Goal: Use online tool/utility: Utilize a website feature to perform a specific function

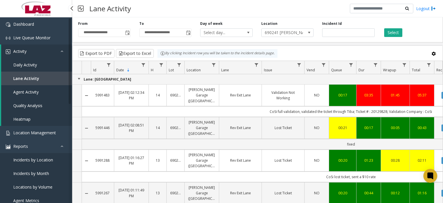
click at [27, 118] on span "Heatmap" at bounding box center [21, 118] width 17 height 5
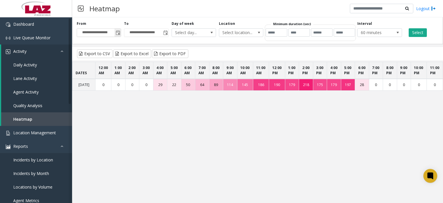
click at [120, 33] on span "Toggle popup" at bounding box center [118, 32] width 6 height 9
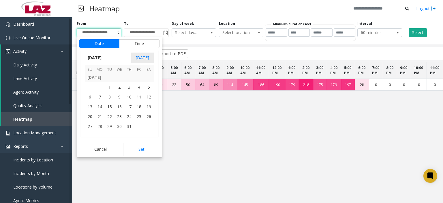
scroll to position [103371, 0]
click at [110, 99] on span "1" at bounding box center [110, 97] width 10 height 10
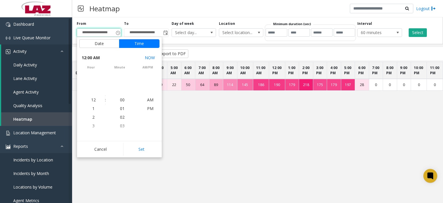
scroll to position [103389, 0]
drag, startPoint x: 110, startPoint y: 99, endPoint x: 118, endPoint y: 87, distance: 14.1
drag, startPoint x: 118, startPoint y: 87, endPoint x: 271, endPoint y: 135, distance: 160.6
click at [271, 135] on app-heatmap "DATES 12:00 AM 1:00 AM 2:00 AM 3:00 AM 4:00 AM 5:00 AM 6:00 AM 7:00 AM 8:00 AM …" at bounding box center [257, 113] width 371 height 102
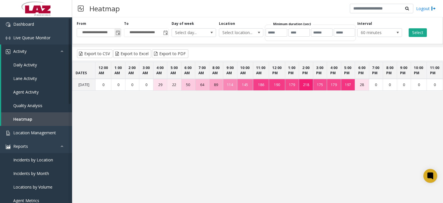
click at [119, 33] on span "Toggle popup" at bounding box center [118, 33] width 5 height 5
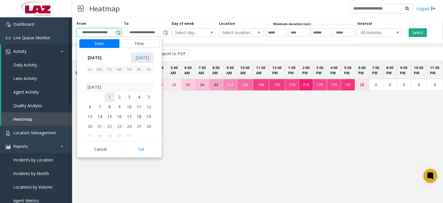
click at [111, 96] on span "1" at bounding box center [110, 97] width 10 height 10
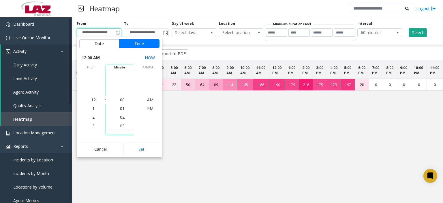
click at [135, 160] on app-root "**********" at bounding box center [221, 101] width 443 height 203
click at [141, 151] on button "Set" at bounding box center [141, 149] width 36 height 13
type input "**********"
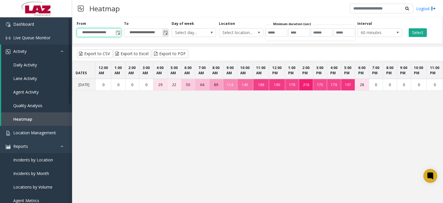
drag, startPoint x: 165, startPoint y: 33, endPoint x: 168, endPoint y: 36, distance: 4.9
click at [165, 33] on span "Toggle popup" at bounding box center [165, 33] width 5 height 5
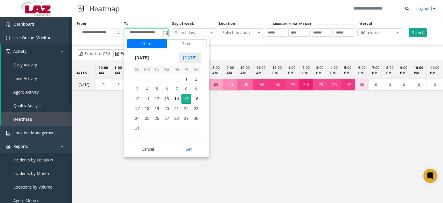
scroll to position [103429, 0]
click at [177, 81] on span "31" at bounding box center [177, 79] width 10 height 10
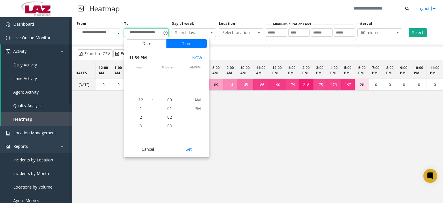
scroll to position [9, 0]
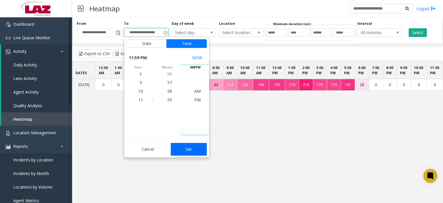
click at [193, 153] on button "Set" at bounding box center [189, 149] width 36 height 13
type input "**********"
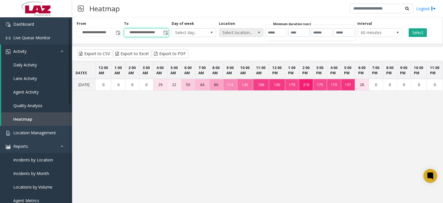
click at [257, 34] on span at bounding box center [259, 32] width 5 height 5
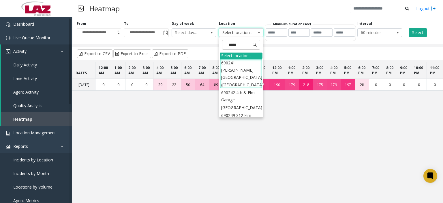
type input "******"
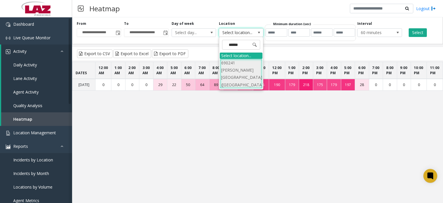
click at [250, 71] on li "690241 [PERSON_NAME][GEOGRAPHIC_DATA] ([GEOGRAPHIC_DATA])" at bounding box center [241, 74] width 43 height 30
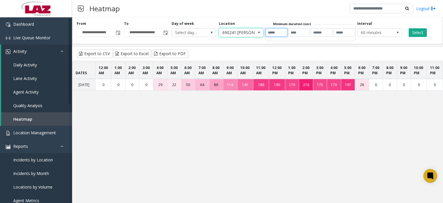
click at [282, 33] on input "**" at bounding box center [277, 32] width 22 height 8
type input "*"
click at [283, 31] on input "*" at bounding box center [277, 32] width 22 height 8
click at [299, 48] on div "Export to CSV Export to Excel Export to PDF" at bounding box center [257, 53] width 371 height 13
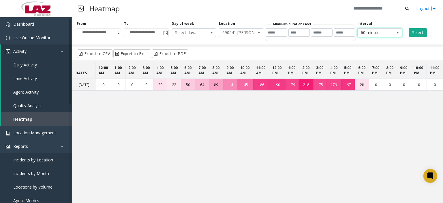
click at [393, 36] on span "60 minutes" at bounding box center [379, 32] width 44 height 9
click at [379, 43] on li "30 minutes" at bounding box center [379, 41] width 43 height 8
click at [416, 34] on button "Select" at bounding box center [418, 32] width 18 height 9
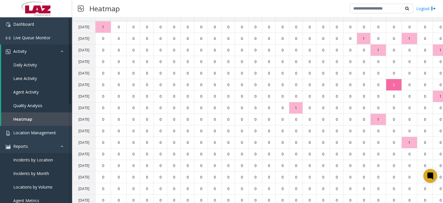
scroll to position [29, 0]
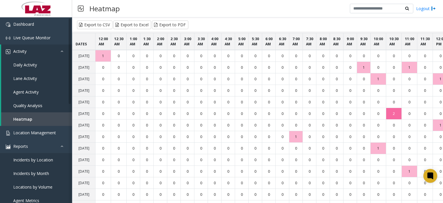
click at [387, 118] on td "2" at bounding box center [394, 114] width 16 height 12
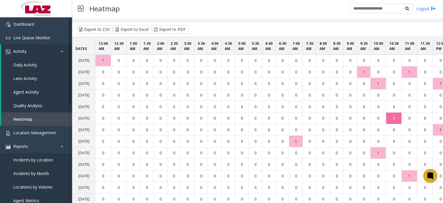
scroll to position [0, 0]
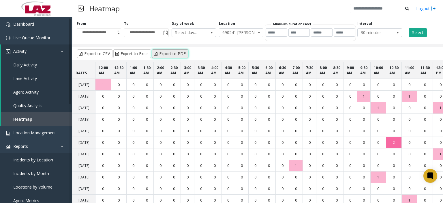
click at [166, 55] on button "Export to PDF" at bounding box center [170, 53] width 36 height 9
click at [245, 33] on span "690241 [PERSON_NAME][GEOGRAPHIC_DATA] ([GEOGRAPHIC_DATA])" at bounding box center [236, 33] width 35 height 8
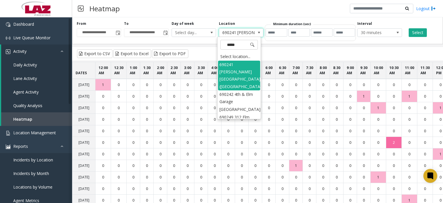
type input "******"
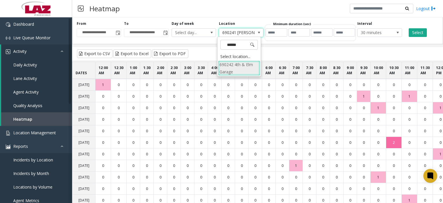
click at [242, 71] on li "690242 4th & Elm Garage" at bounding box center [239, 68] width 42 height 15
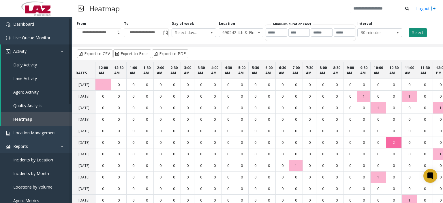
click at [409, 34] on button "Select" at bounding box center [418, 32] width 18 height 9
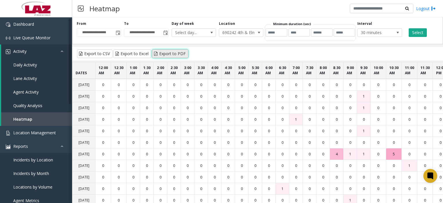
click at [175, 54] on button "Export to PDF" at bounding box center [170, 53] width 36 height 9
click at [258, 32] on span at bounding box center [259, 32] width 5 height 5
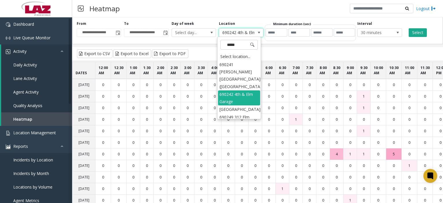
type input "******"
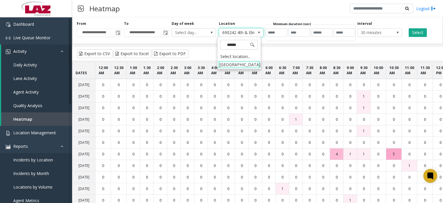
click at [229, 67] on li "[GEOGRAPHIC_DATA]" at bounding box center [239, 65] width 42 height 8
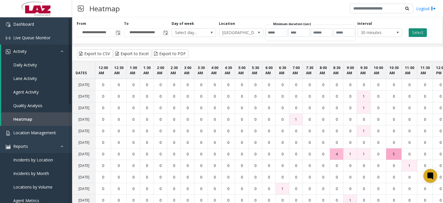
click at [410, 32] on button "Select" at bounding box center [418, 32] width 18 height 9
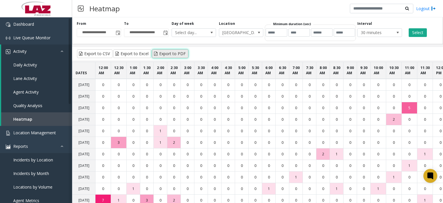
click at [167, 52] on button "Export to PDF" at bounding box center [170, 53] width 36 height 9
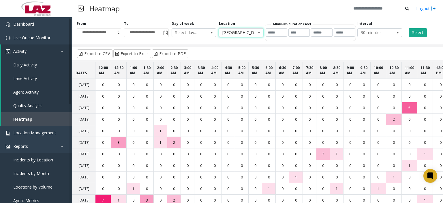
click at [255, 33] on span at bounding box center [259, 33] width 8 height 8
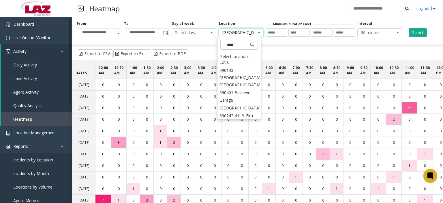
scroll to position [2, 0]
type input "******"
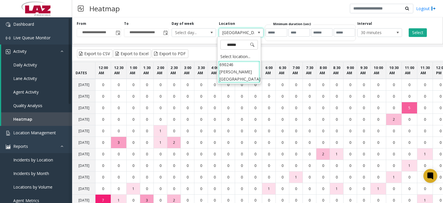
click at [241, 67] on li "690246 [PERSON_NAME][GEOGRAPHIC_DATA]" at bounding box center [239, 72] width 42 height 22
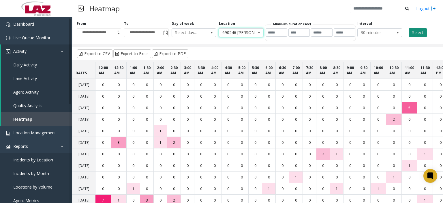
click at [412, 33] on button "Select" at bounding box center [418, 32] width 18 height 9
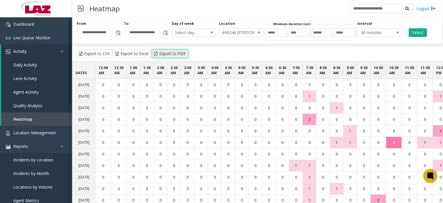
click at [172, 53] on button "Export to PDF" at bounding box center [170, 53] width 36 height 9
click at [247, 31] on span "690246 [PERSON_NAME][GEOGRAPHIC_DATA]" at bounding box center [236, 33] width 35 height 8
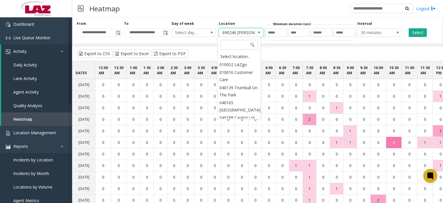
scroll to position [11117, 0]
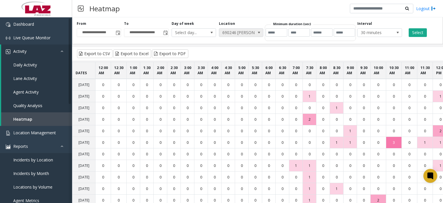
drag, startPoint x: 246, startPoint y: 33, endPoint x: 243, endPoint y: 31, distance: 3.1
click at [246, 33] on span "690246 [PERSON_NAME][GEOGRAPHIC_DATA]" at bounding box center [236, 33] width 35 height 8
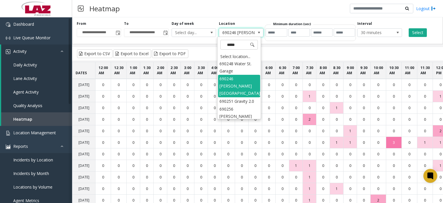
scroll to position [55, 0]
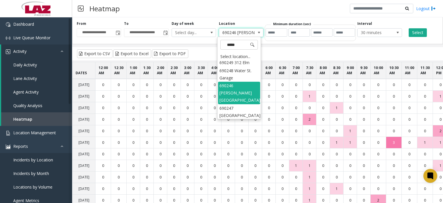
type input "******"
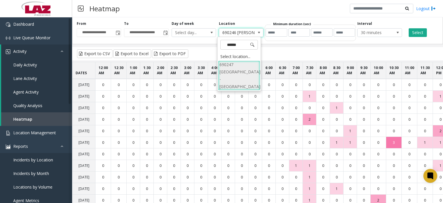
click at [239, 75] on li "690247 [GEOGRAPHIC_DATA] - [GEOGRAPHIC_DATA]" at bounding box center [239, 76] width 42 height 30
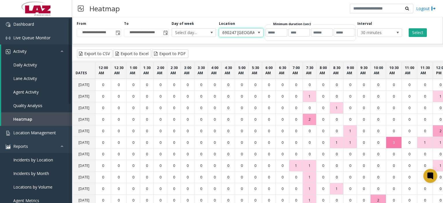
click at [417, 38] on div "**********" at bounding box center [257, 29] width 371 height 29
click at [417, 34] on button "Select" at bounding box center [418, 32] width 18 height 9
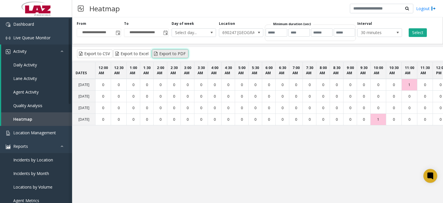
click at [172, 53] on button "Export to PDF" at bounding box center [170, 53] width 36 height 9
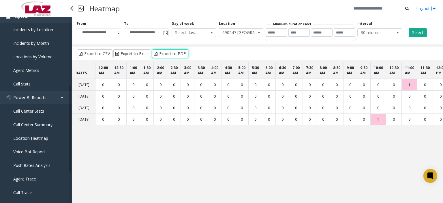
scroll to position [144, 0]
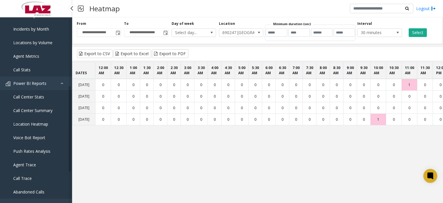
click at [41, 124] on span "Location Heatmap" at bounding box center [30, 123] width 35 height 5
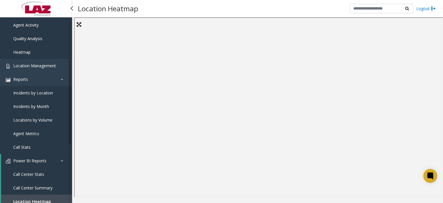
scroll to position [58, 0]
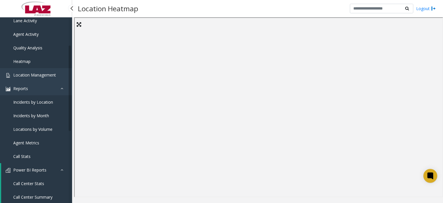
click at [23, 59] on span "Heatmap" at bounding box center [21, 61] width 17 height 5
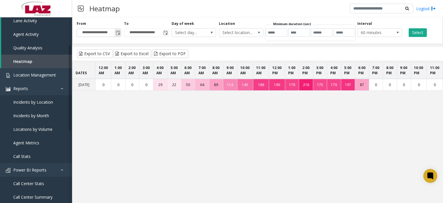
click at [119, 33] on span "Toggle popup" at bounding box center [118, 33] width 5 height 5
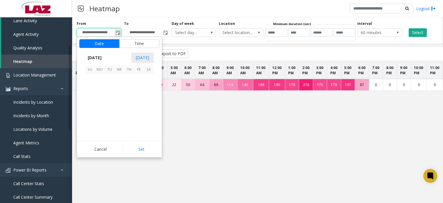
scroll to position [103458, 0]
click at [112, 96] on span "1" at bounding box center [110, 97] width 10 height 10
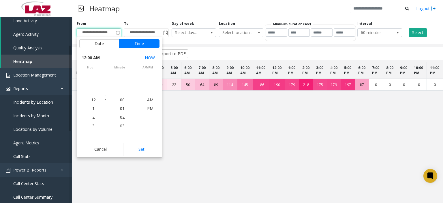
scroll to position [103389, 0]
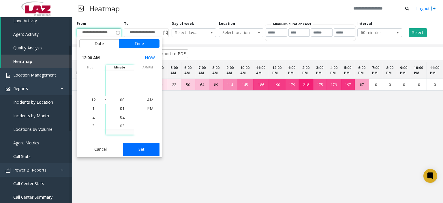
click at [133, 152] on button "Set" at bounding box center [141, 149] width 36 height 13
type input "**********"
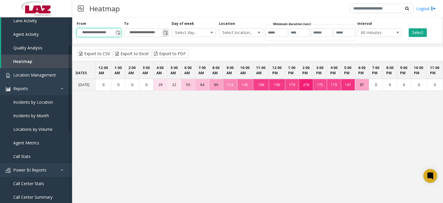
click at [164, 32] on span "Toggle popup" at bounding box center [165, 33] width 5 height 5
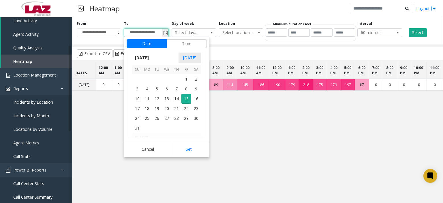
scroll to position [9, 0]
click at [174, 108] on span "31" at bounding box center [177, 107] width 10 height 10
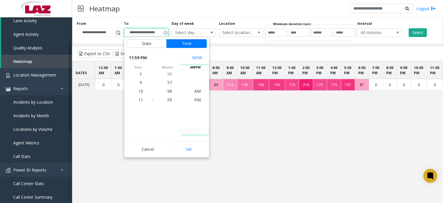
click at [190, 146] on button "Set" at bounding box center [189, 149] width 36 height 13
type input "**********"
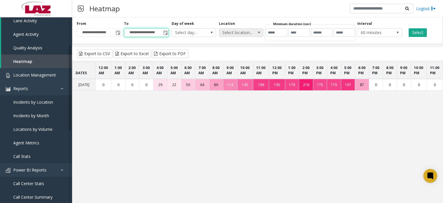
click at [254, 32] on span "Select location..." at bounding box center [241, 32] width 44 height 9
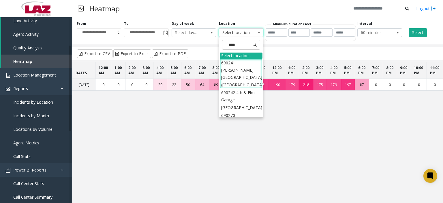
type input "*****"
click at [236, 70] on li "690241 [PERSON_NAME][GEOGRAPHIC_DATA] ([GEOGRAPHIC_DATA])" at bounding box center [241, 74] width 43 height 30
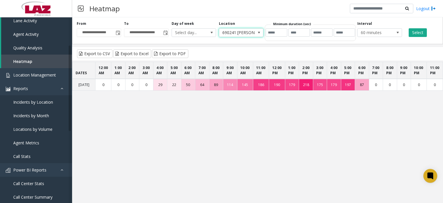
click at [258, 33] on span at bounding box center [259, 32] width 5 height 5
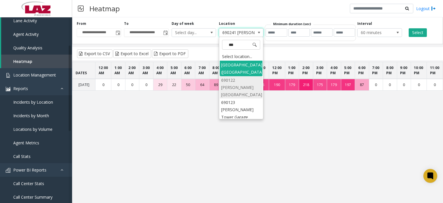
scroll to position [0, 0]
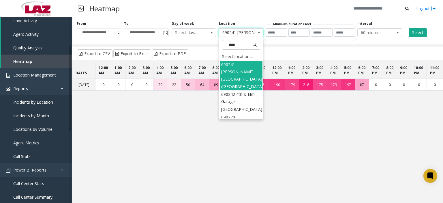
type input "*****"
click at [242, 99] on li "690242 4th & Elm Garage" at bounding box center [241, 97] width 43 height 15
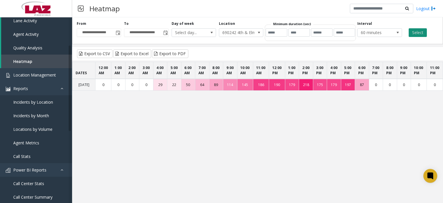
click at [421, 36] on button "Select" at bounding box center [418, 32] width 18 height 9
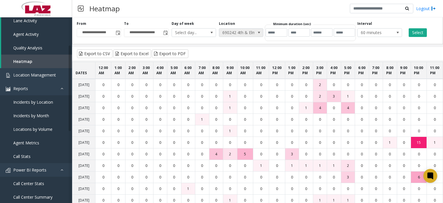
click at [255, 33] on span at bounding box center [259, 33] width 8 height 8
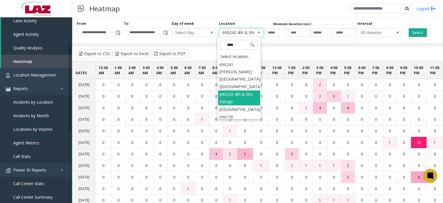
type input "*****"
click at [305, 54] on div "Export to CSV Export to Excel Export to PDF" at bounding box center [257, 53] width 371 height 13
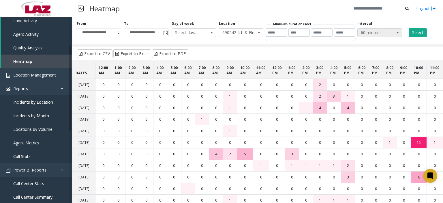
click at [383, 34] on span "60 minutes" at bounding box center [375, 33] width 35 height 8
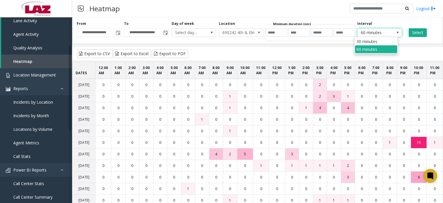
click at [431, 49] on div "Export to CSV Export to Excel Export to PDF" at bounding box center [257, 53] width 371 height 13
click at [372, 32] on span "60 minutes" at bounding box center [375, 33] width 35 height 8
click at [369, 42] on li "30 minutes" at bounding box center [376, 41] width 42 height 8
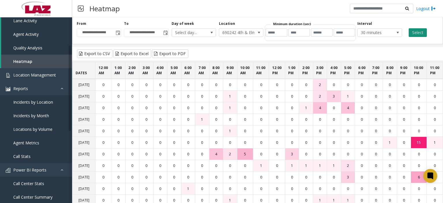
click at [415, 33] on button "Select" at bounding box center [418, 32] width 18 height 9
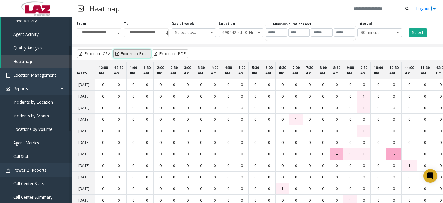
click at [133, 53] on button "Export to Excel" at bounding box center [132, 53] width 38 height 9
